Goal: Navigation & Orientation: Go to known website

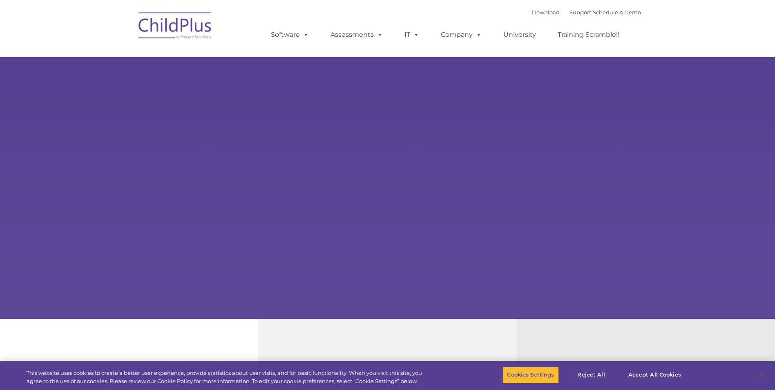
select select "MEDIUM"
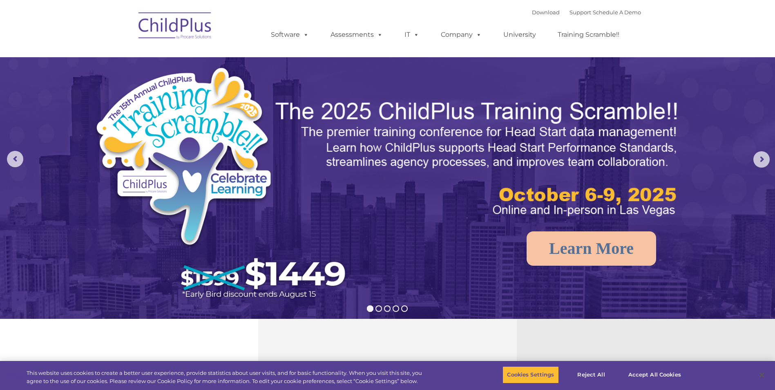
click at [178, 30] on img at bounding box center [175, 27] width 82 height 41
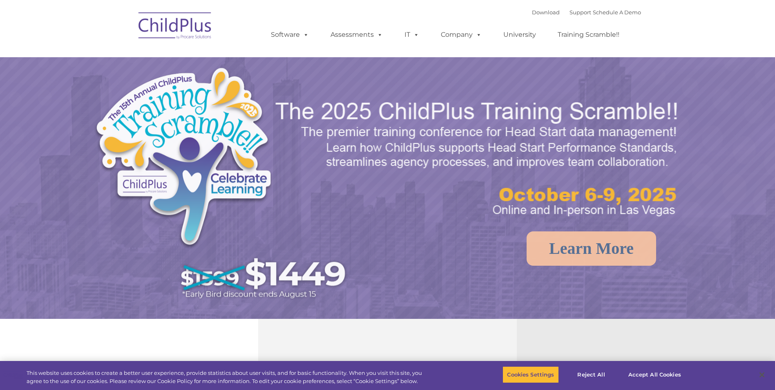
select select "MEDIUM"
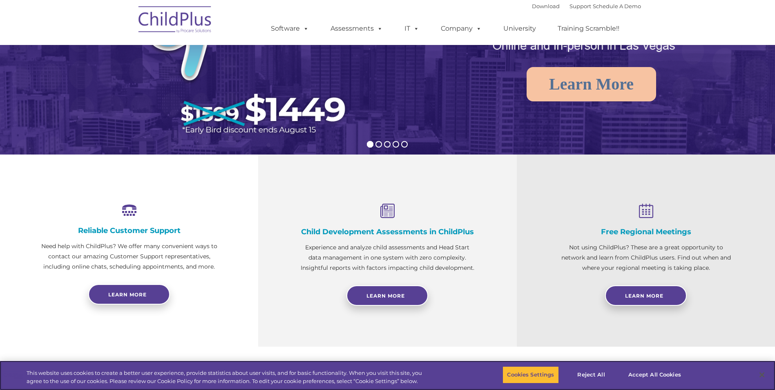
scroll to position [163, 0]
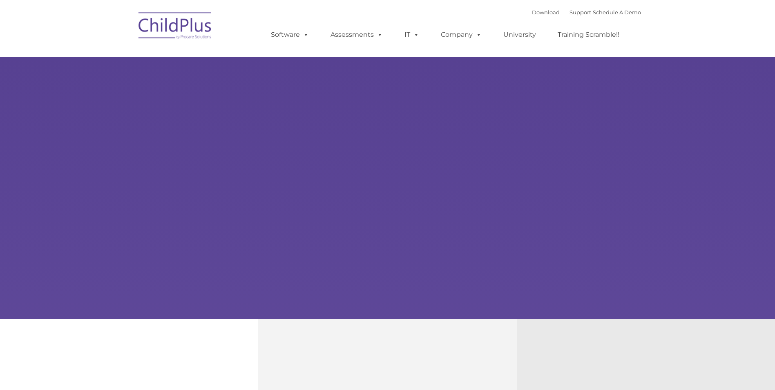
type input ""
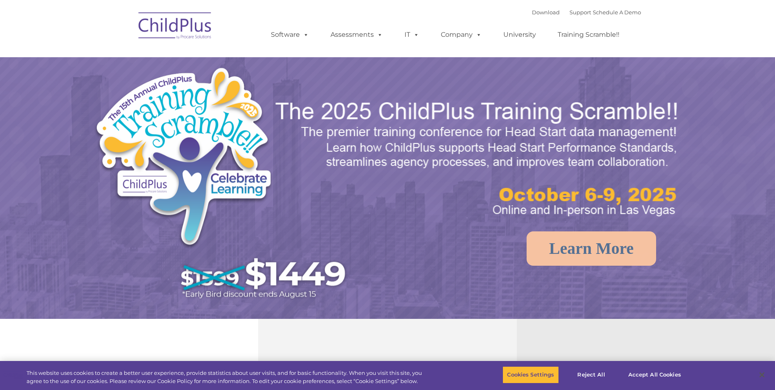
select select "MEDIUM"
